Goal: Information Seeking & Learning: Learn about a topic

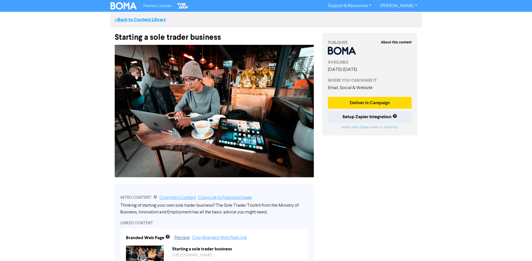
click at [152, 18] on link "<< Back to Content Library" at bounding box center [140, 20] width 51 height 6
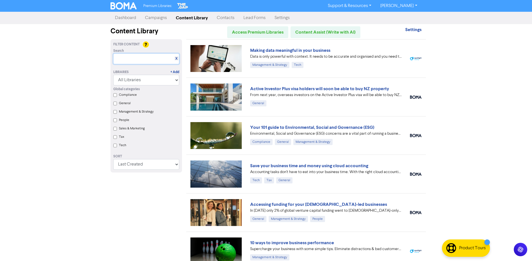
click at [132, 56] on input "text" at bounding box center [146, 59] width 66 height 11
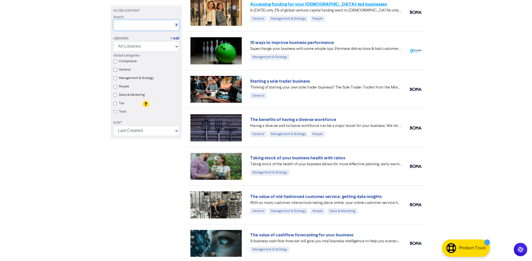
scroll to position [112, 0]
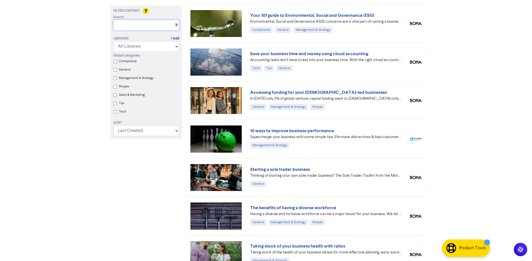
click at [130, 26] on input "text" at bounding box center [146, 25] width 66 height 11
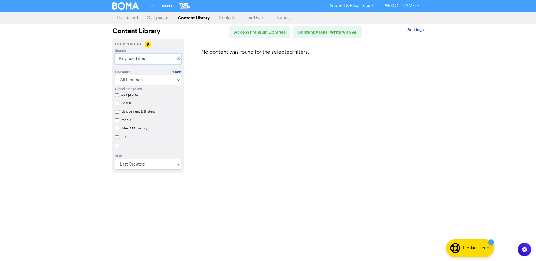
type input "Key tax dates"
click at [177, 58] on link "X" at bounding box center [178, 59] width 2 height 4
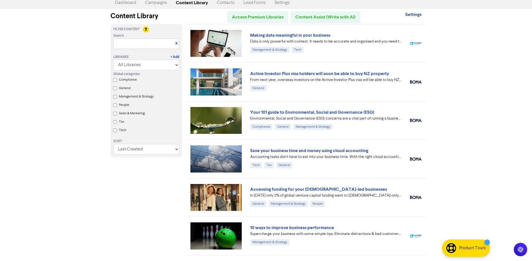
scroll to position [28, 0]
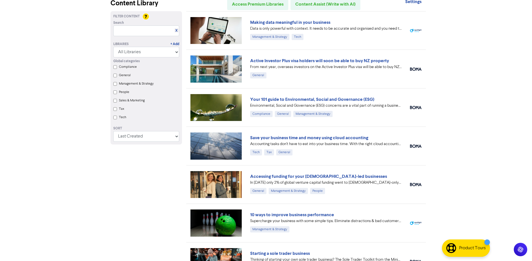
click at [115, 110] on input "Tax" at bounding box center [115, 109] width 4 height 4
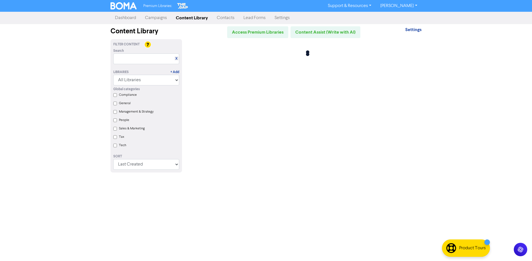
scroll to position [0, 0]
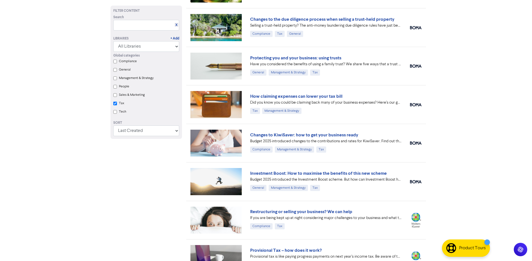
checkbox input "true"
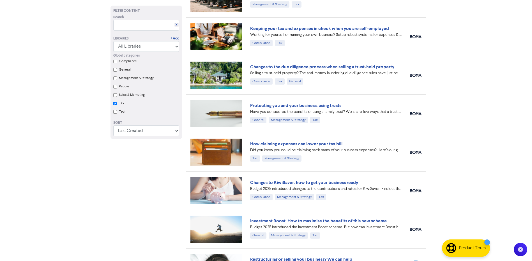
scroll to position [14, 0]
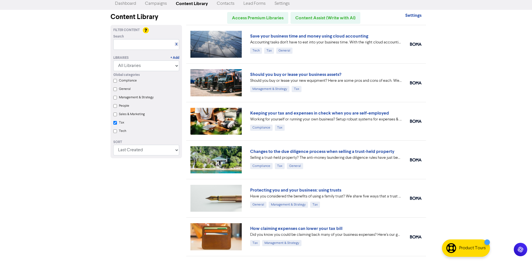
click at [225, 121] on img at bounding box center [216, 121] width 52 height 27
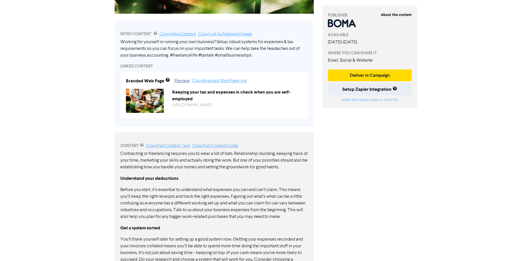
scroll to position [252, 0]
